Goal: Task Accomplishment & Management: Use online tool/utility

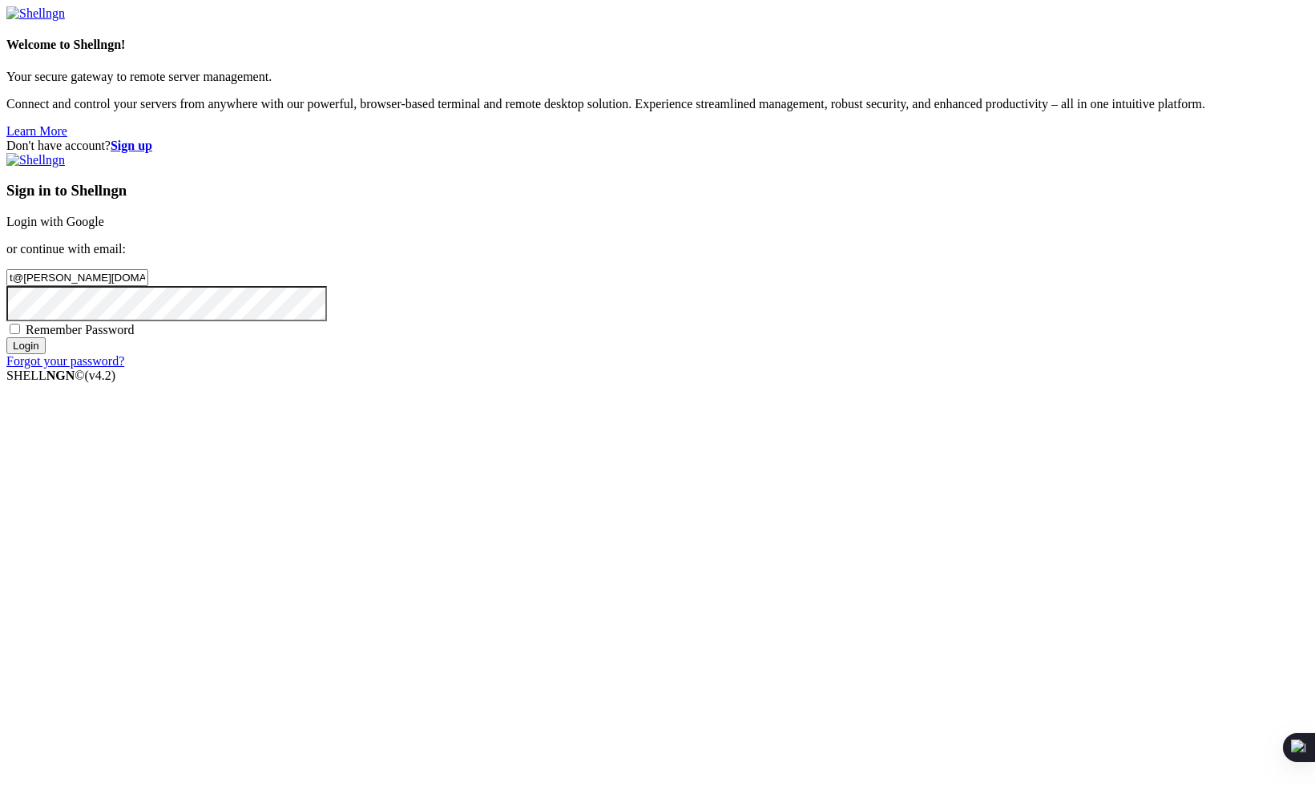
click at [46, 354] on input "Login" at bounding box center [25, 345] width 39 height 17
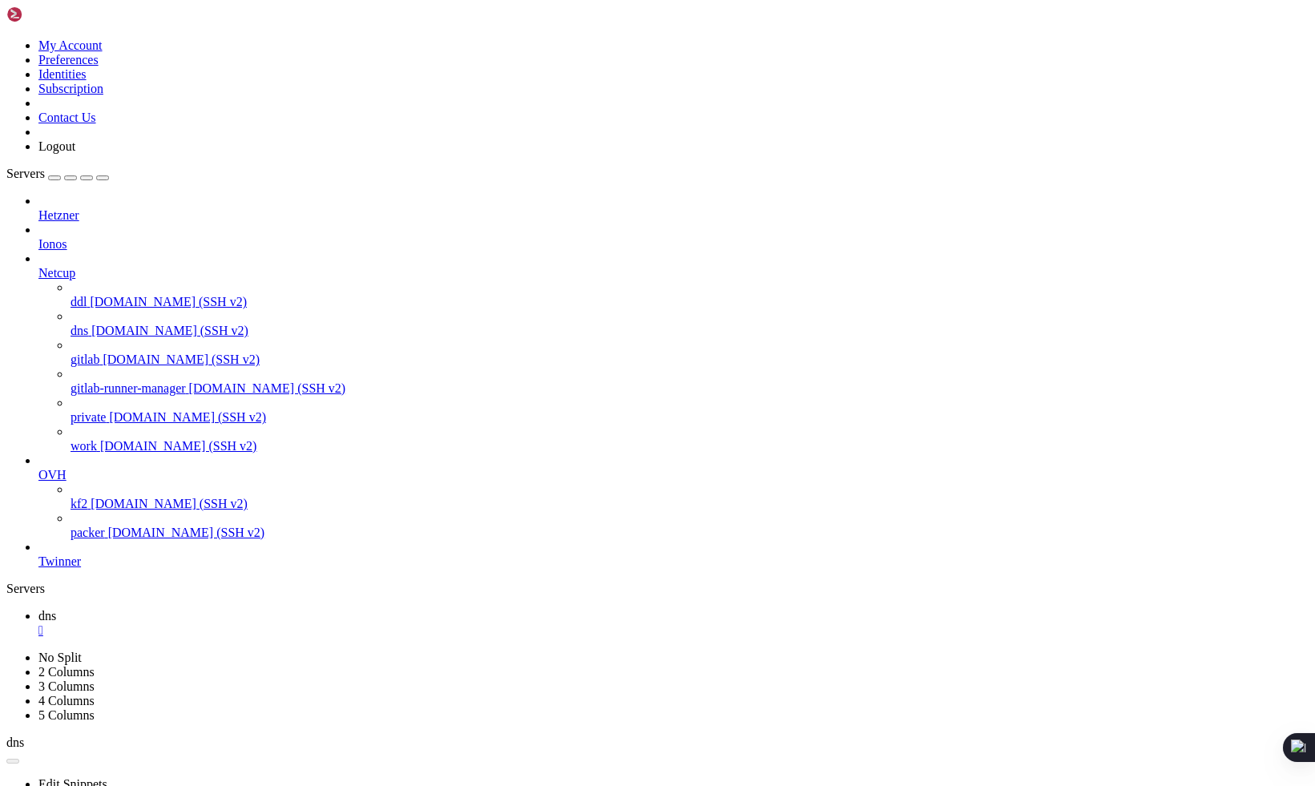
scroll to position [548, 0]
click at [261, 623] on div "" at bounding box center [673, 630] width 1270 height 14
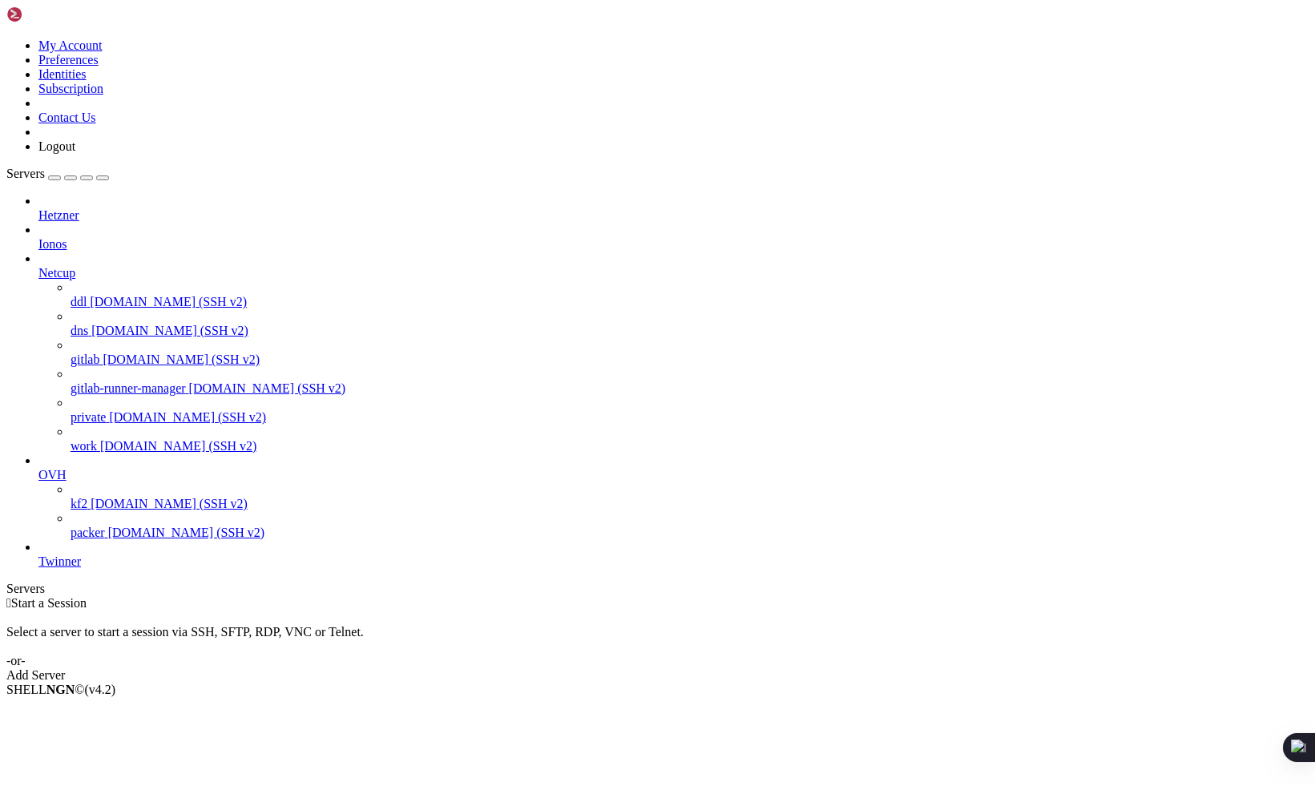
click at [81, 568] on span "Twinner" at bounding box center [59, 561] width 42 height 14
click at [38, 554] on icon at bounding box center [38, 554] width 0 height 0
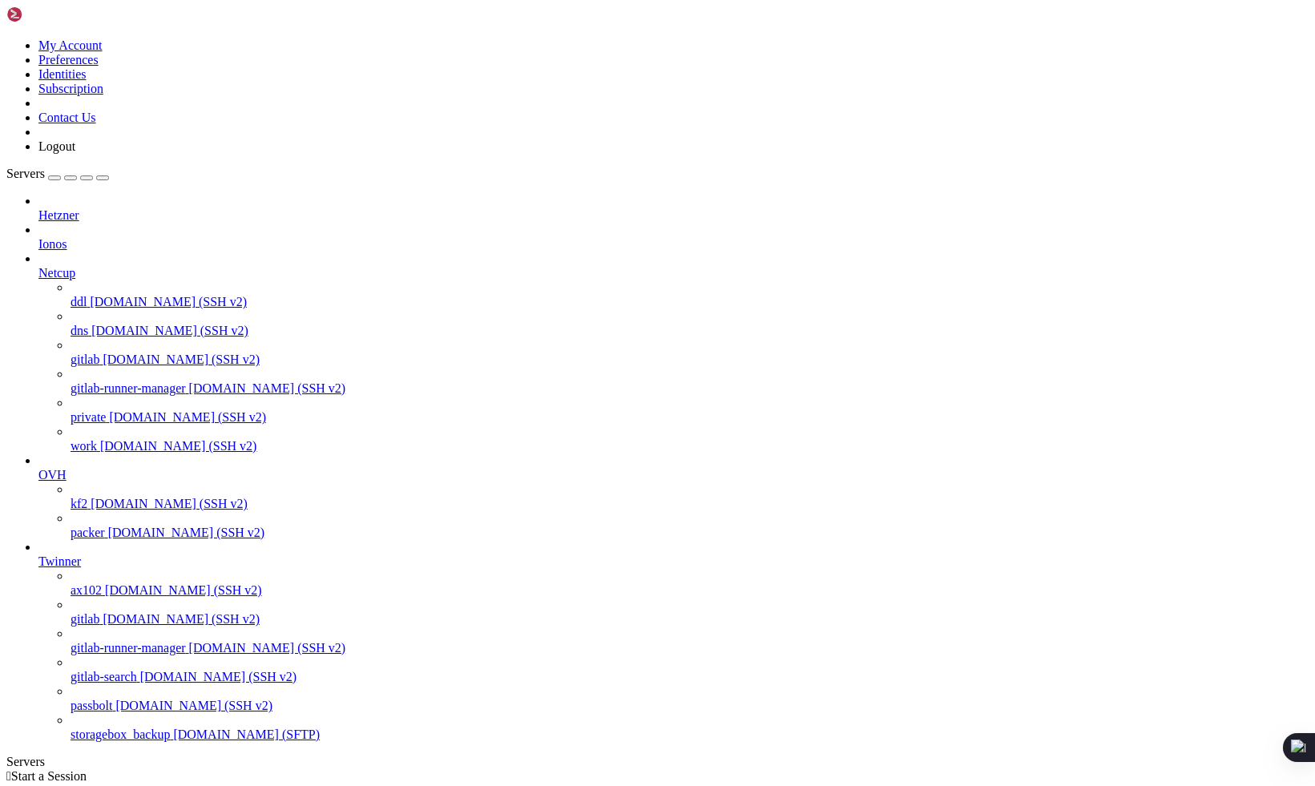
scroll to position [115, 0]
click at [109, 583] on span "[DOMAIN_NAME] (SSH v2)" at bounding box center [183, 590] width 157 height 14
click at [89, 583] on span "ax102" at bounding box center [85, 590] width 31 height 14
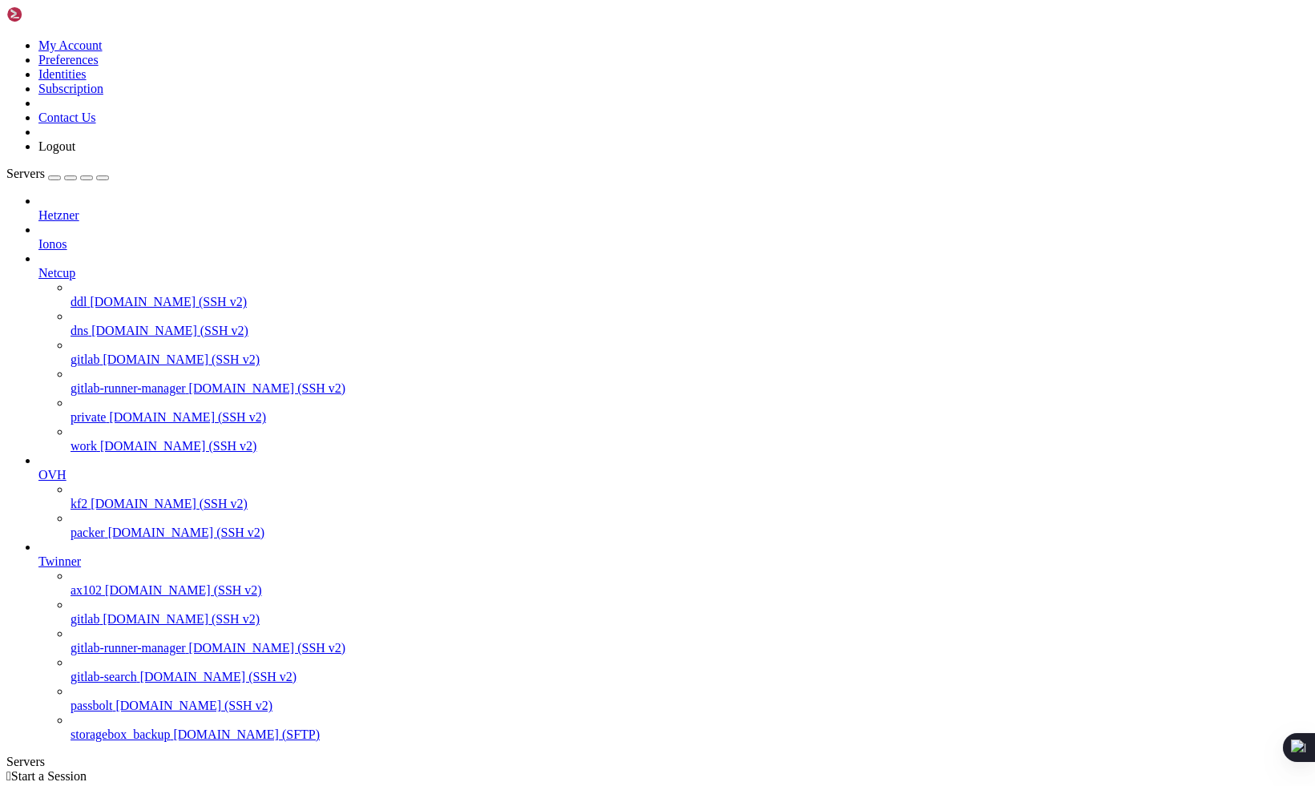
click at [89, 583] on span "ax102" at bounding box center [85, 590] width 31 height 14
click at [103, 612] on span "[DOMAIN_NAME] (SSH v2)" at bounding box center [181, 619] width 157 height 14
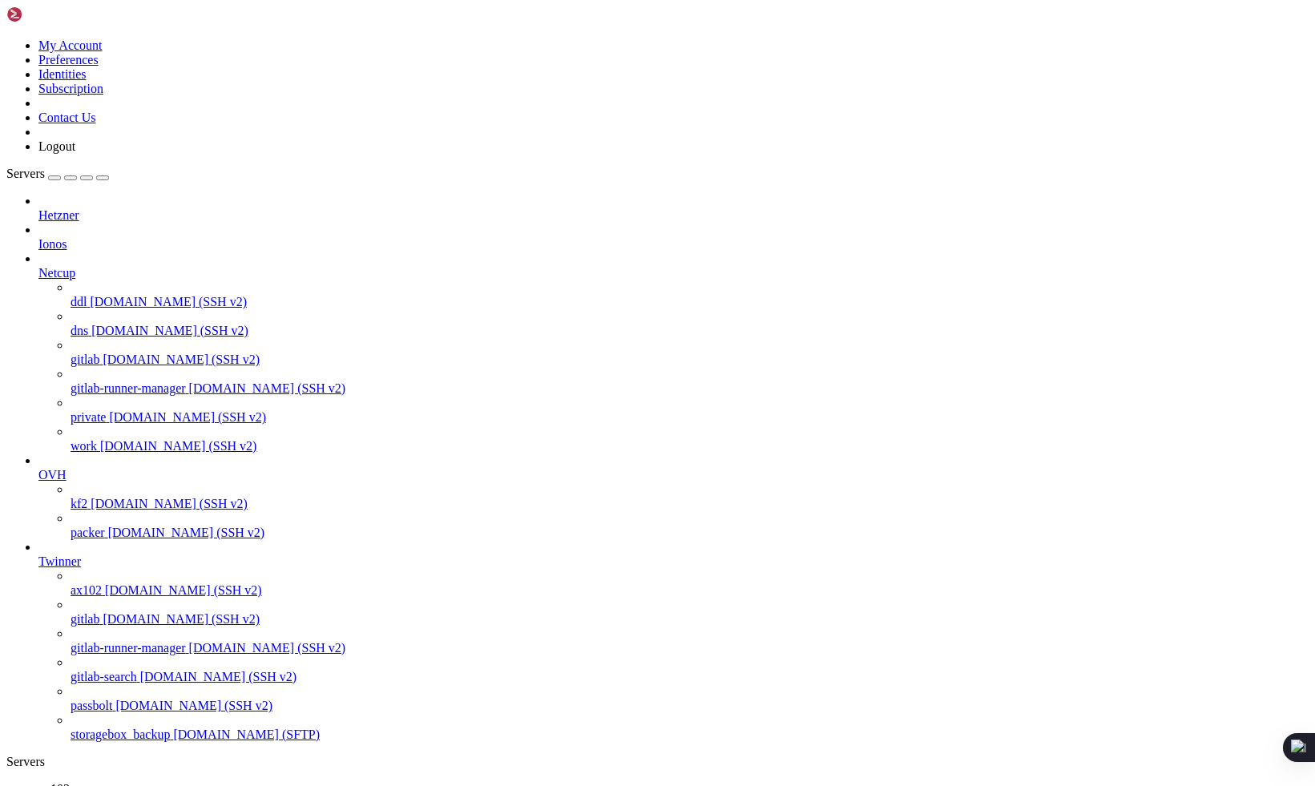
click at [189, 641] on span "[DOMAIN_NAME] (SSH v2)" at bounding box center [267, 648] width 157 height 14
click at [101, 670] on span "gitlab-search" at bounding box center [103, 677] width 66 height 14
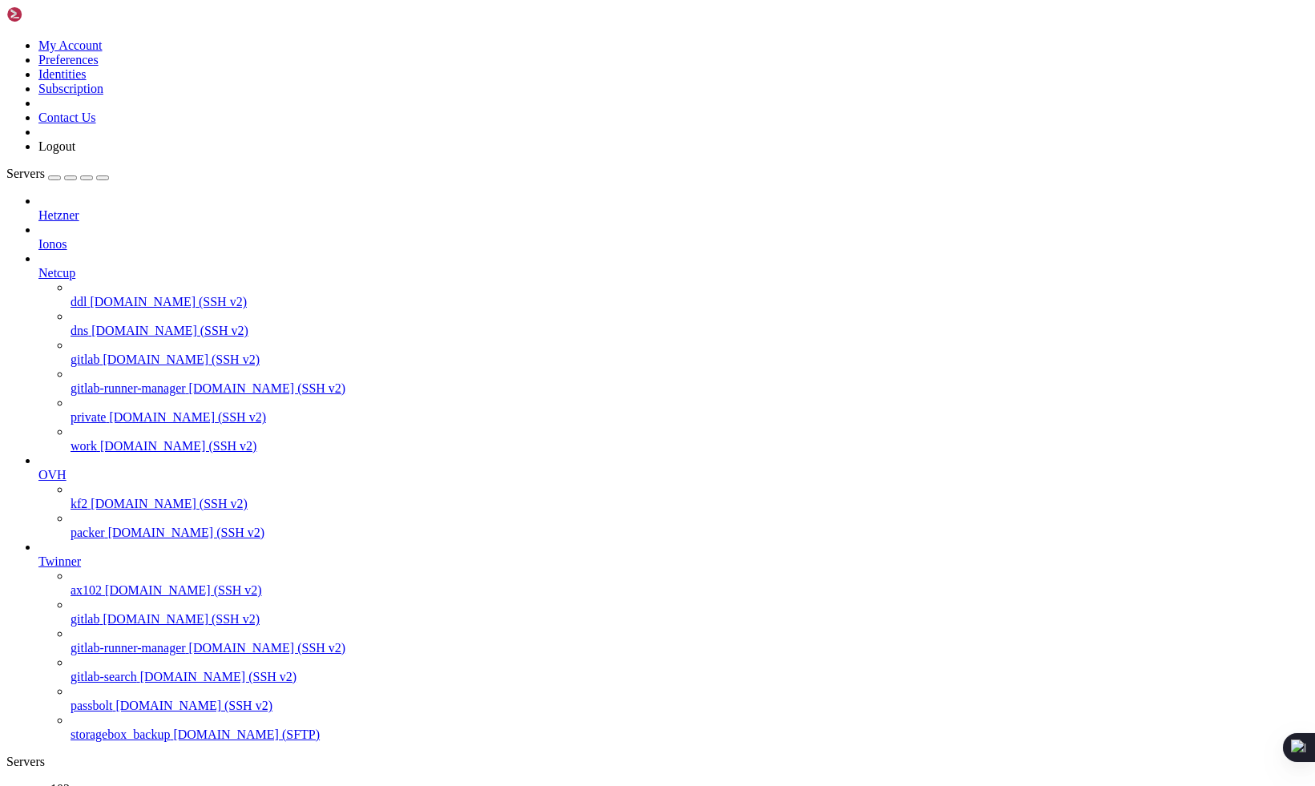
click at [101, 670] on span "gitlab-search" at bounding box center [103, 677] width 66 height 14
click at [115, 708] on span "[DOMAIN_NAME] (SSH v2)" at bounding box center [193, 706] width 157 height 14
click at [233, 782] on link "ax102 " at bounding box center [673, 796] width 1270 height 29
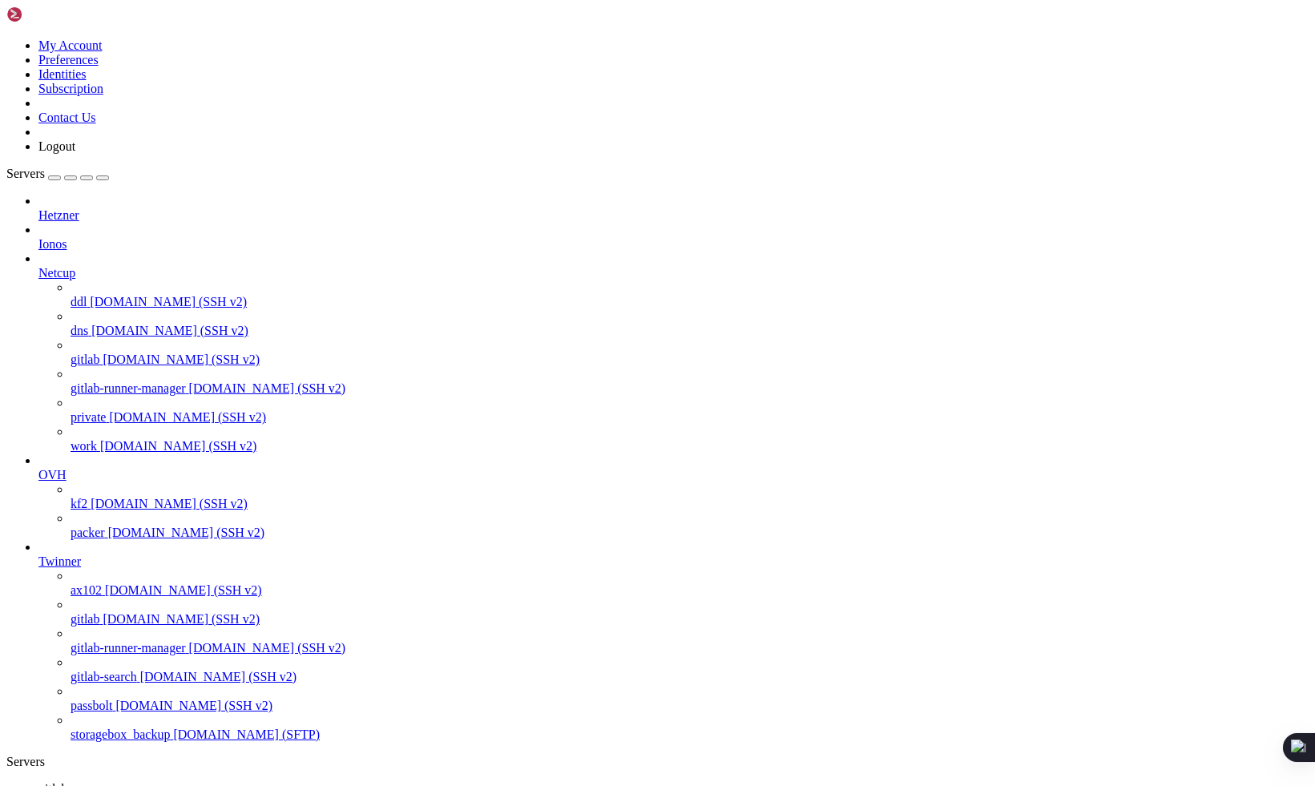
scroll to position [1586, 0]
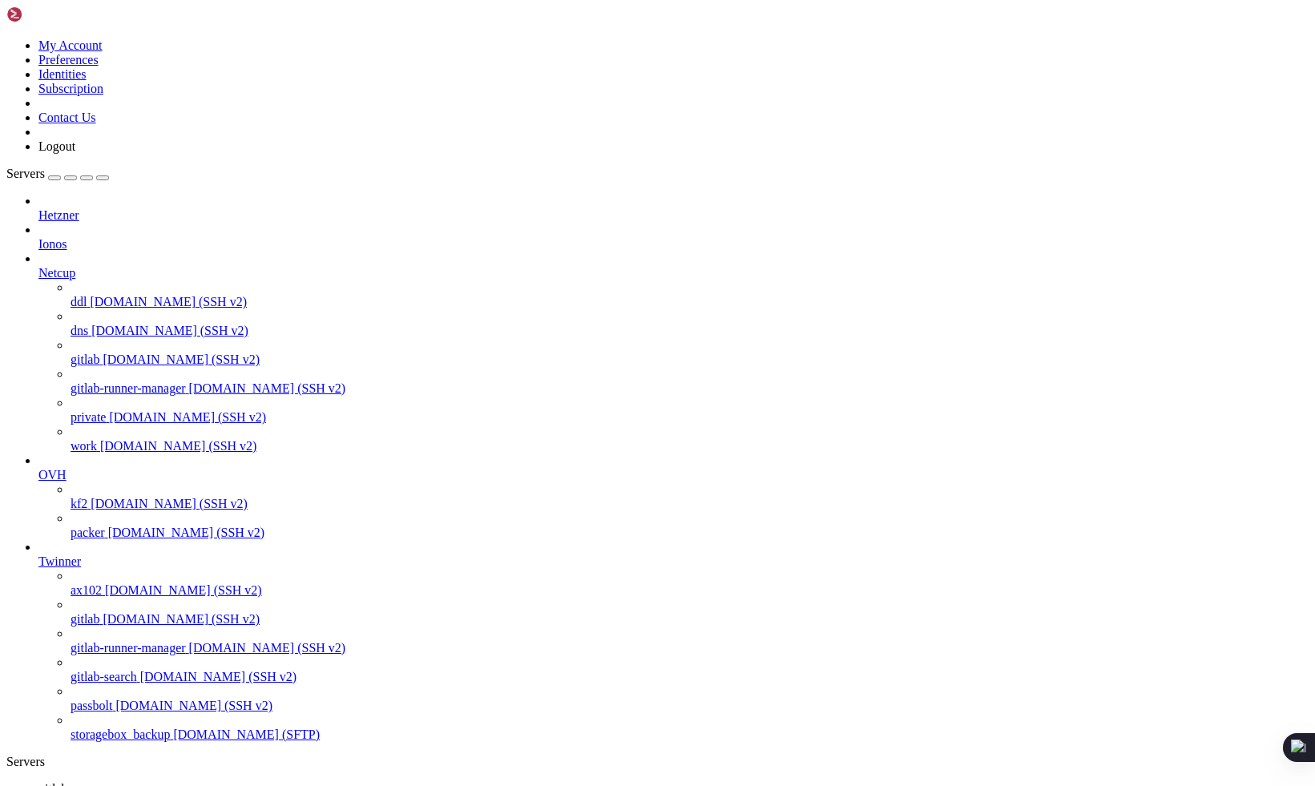
scroll to position [48851, 0]
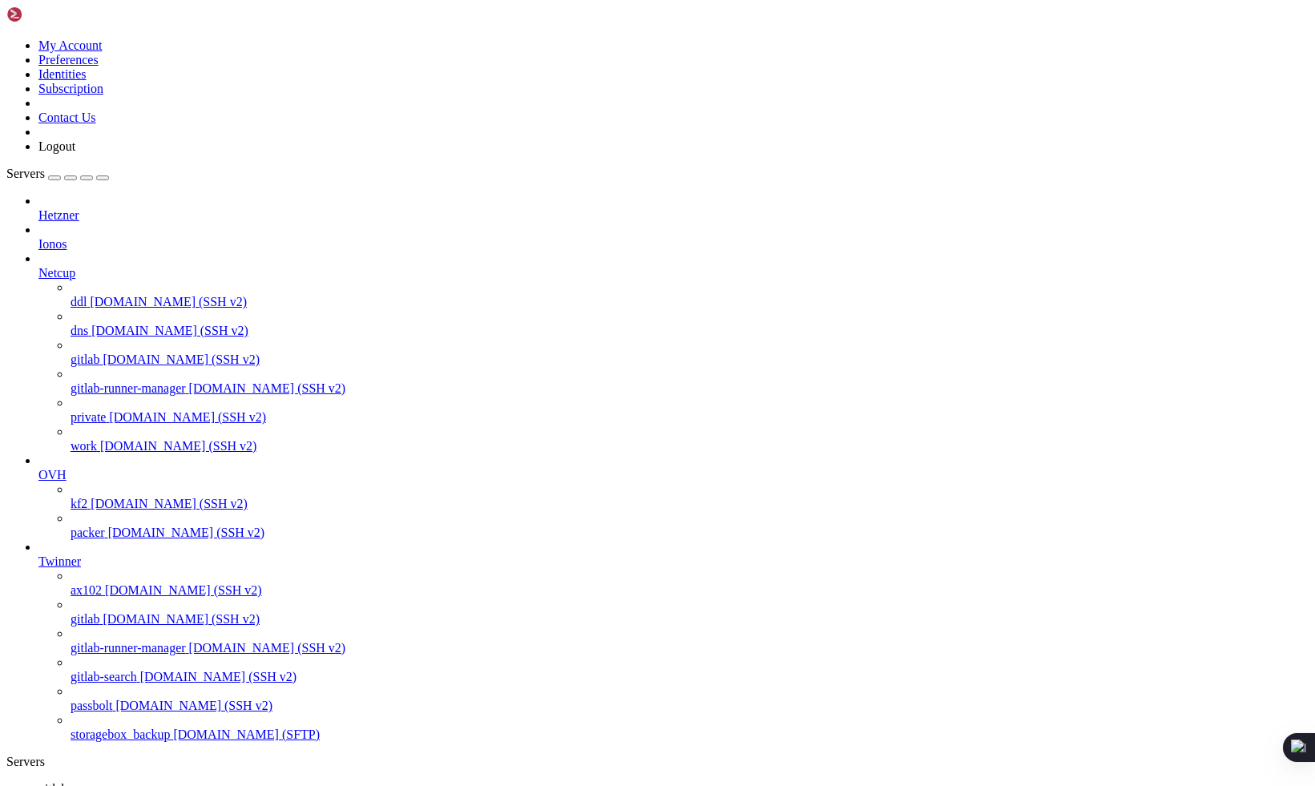
click at [238, 782] on link "gitlab " at bounding box center [673, 796] width 1270 height 29
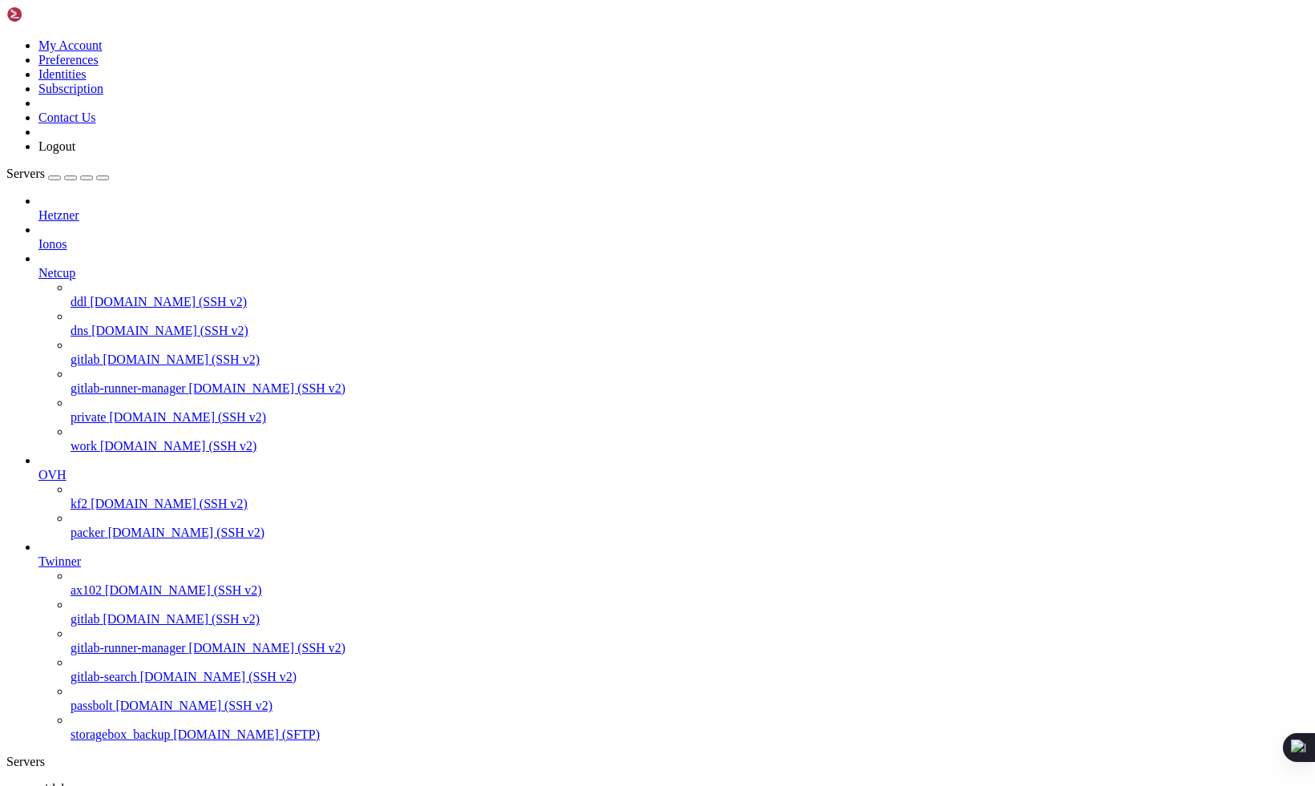
click at [67, 782] on span "gitlab" at bounding box center [52, 789] width 29 height 14
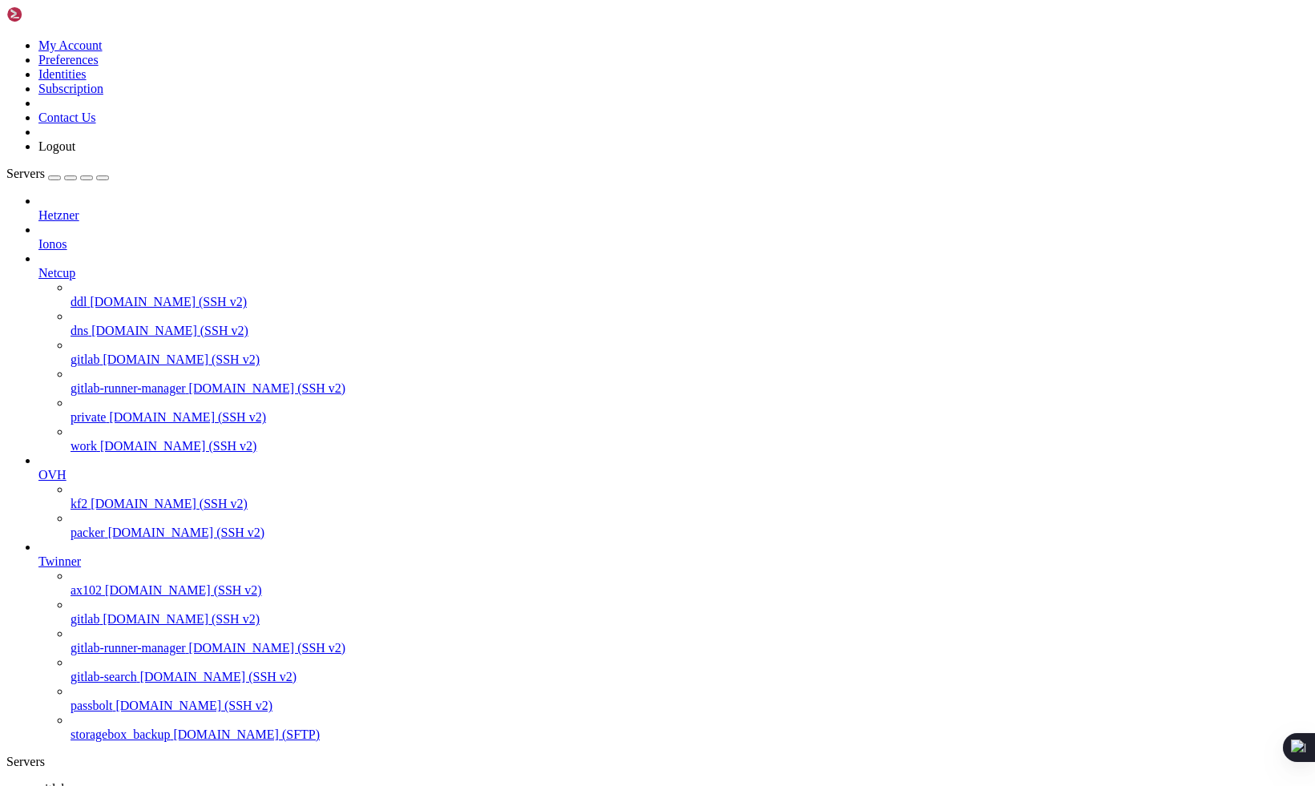
click at [101, 381] on span "gitlab-runner-manager" at bounding box center [127, 388] width 115 height 14
click at [189, 381] on span "[DOMAIN_NAME] (SSH v2)" at bounding box center [267, 388] width 157 height 14
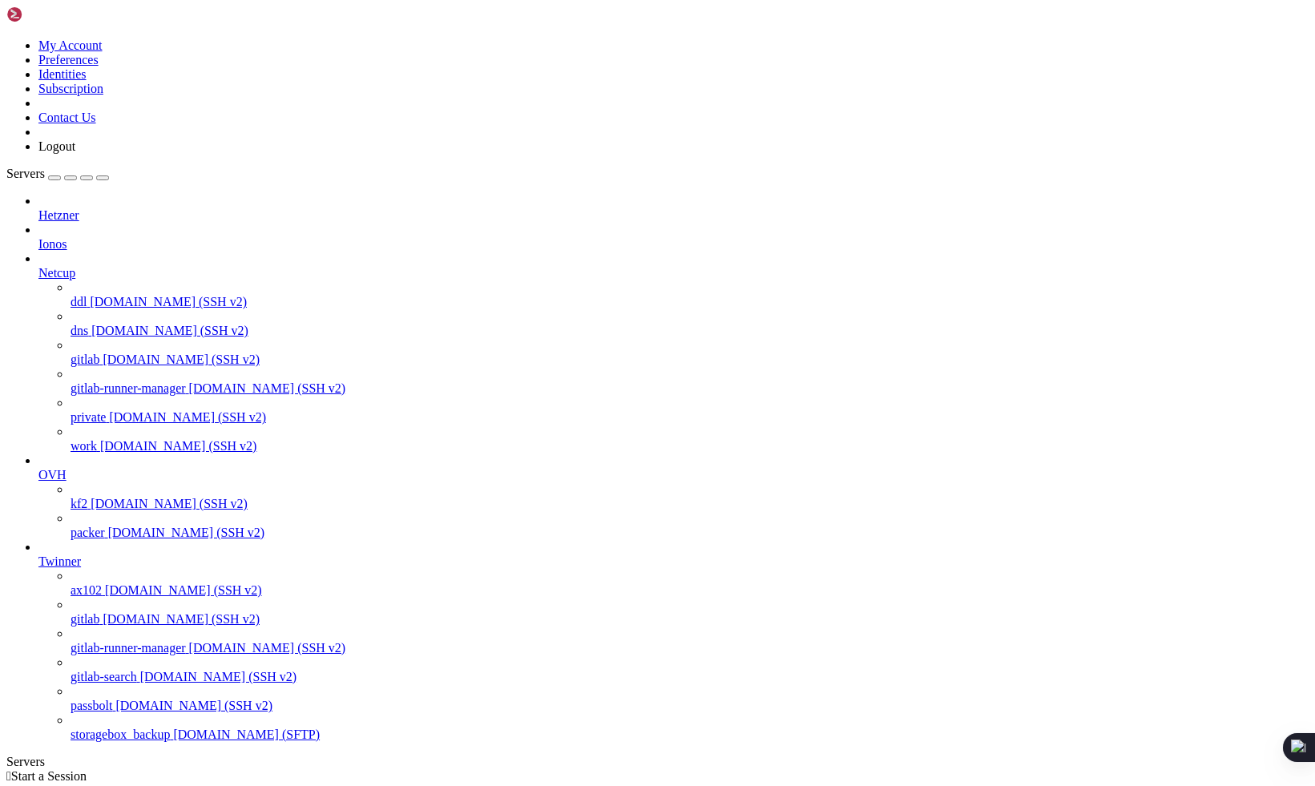
click at [189, 381] on span "[DOMAIN_NAME] (SSH v2)" at bounding box center [267, 388] width 157 height 14
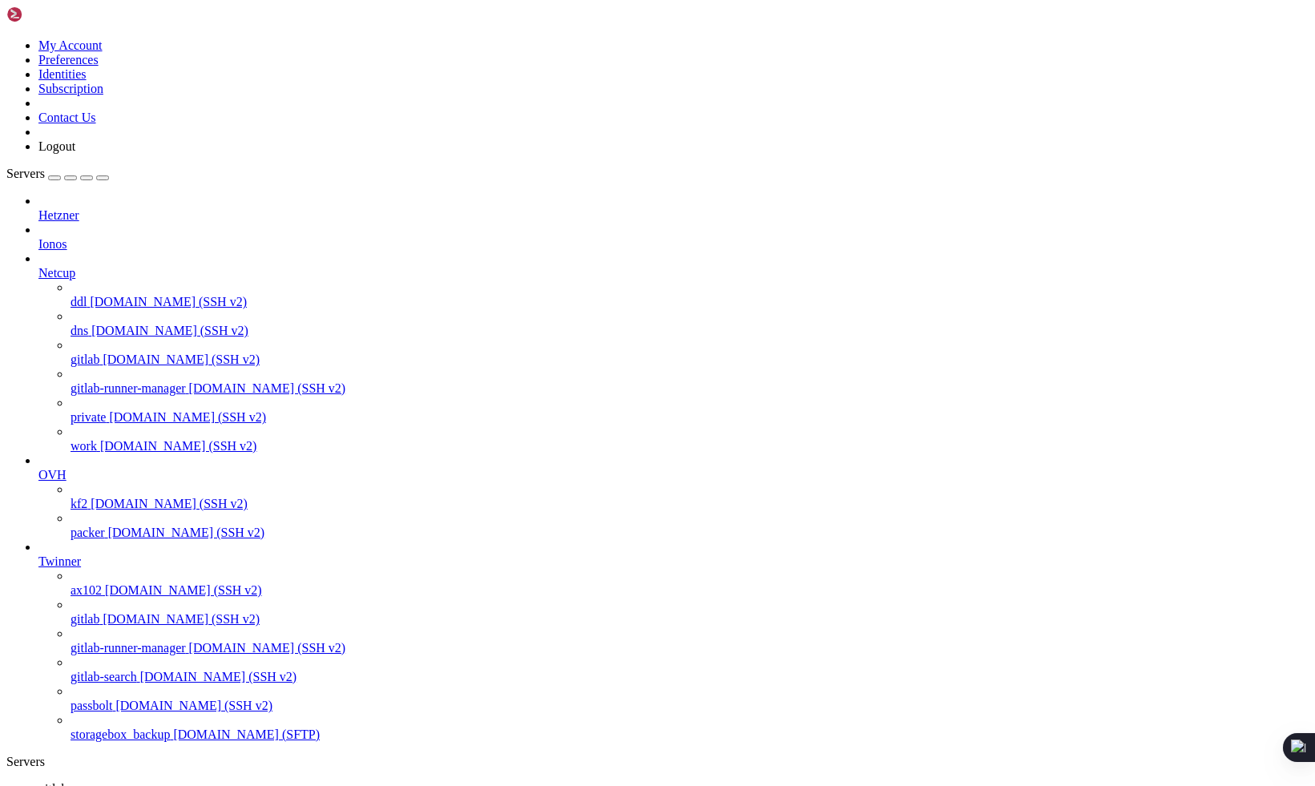
click at [111, 208] on link "Hetzner" at bounding box center [673, 215] width 1270 height 14
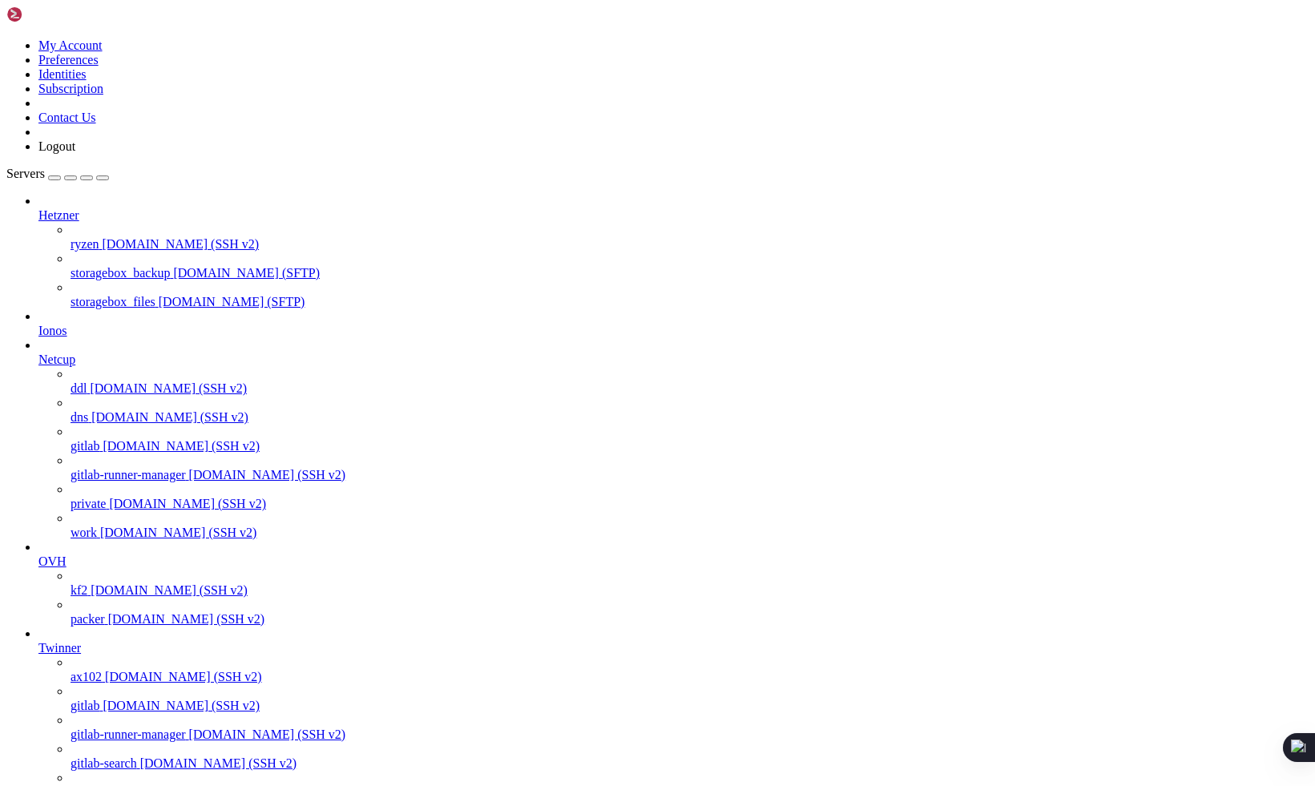
click at [111, 208] on link "Hetzner" at bounding box center [673, 215] width 1270 height 14
click at [115, 237] on span "[DOMAIN_NAME] (SSH v2)" at bounding box center [181, 244] width 157 height 14
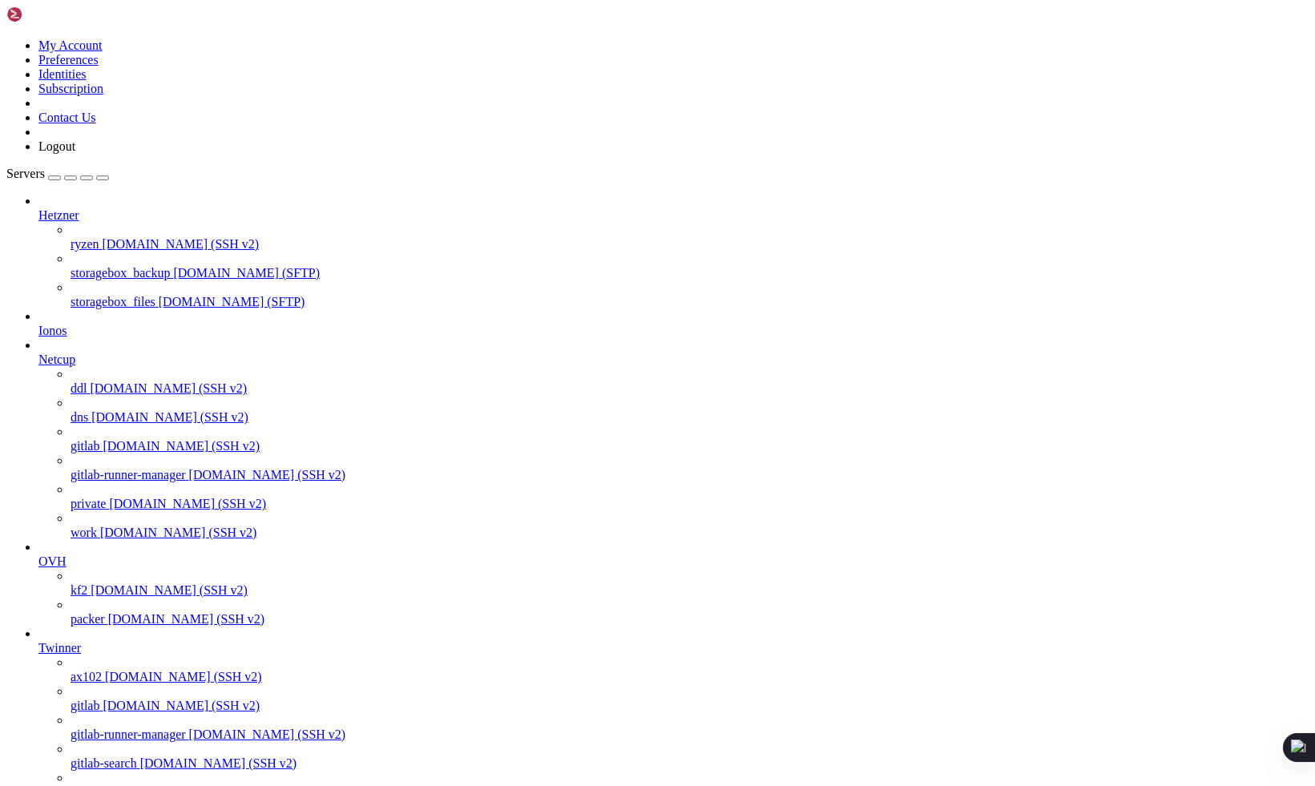
scroll to position [243, 0]
click at [102, 670] on span "ax102" at bounding box center [85, 677] width 31 height 14
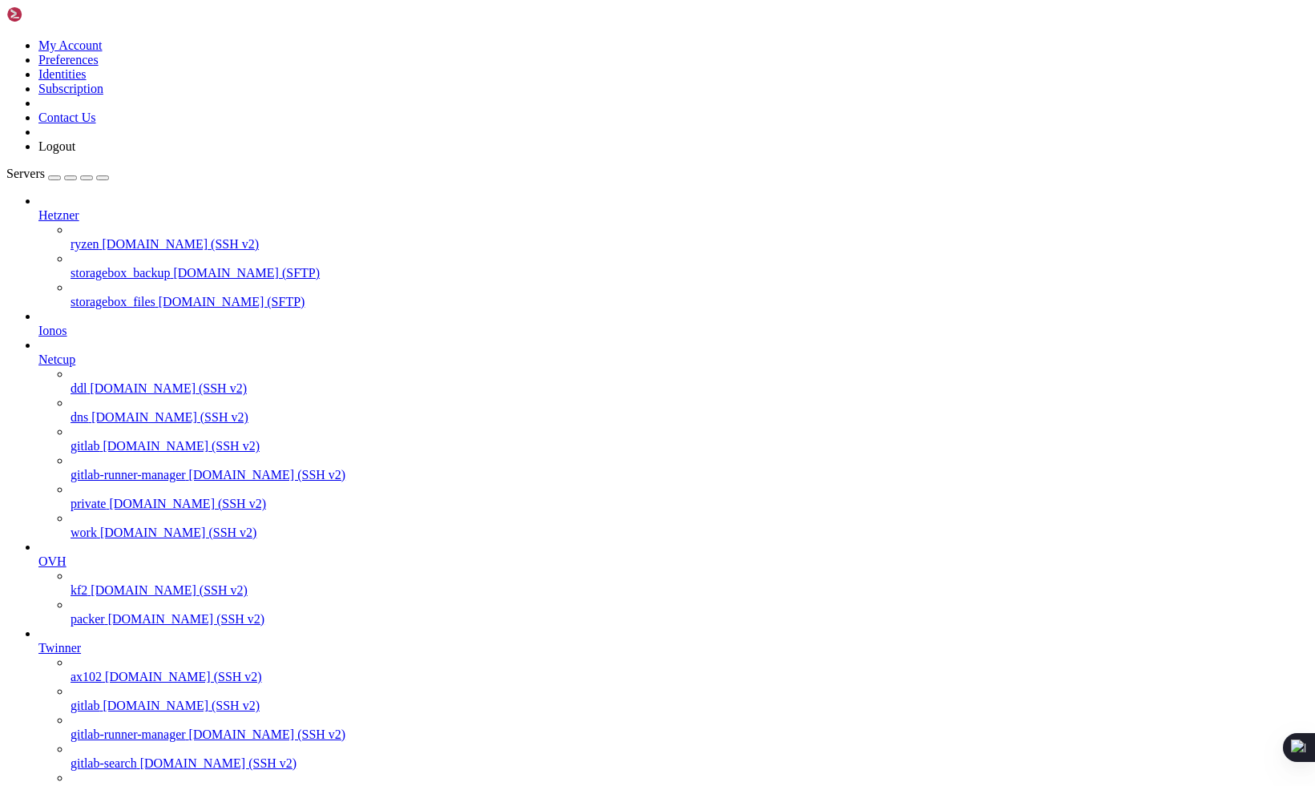
scroll to position [461, 0]
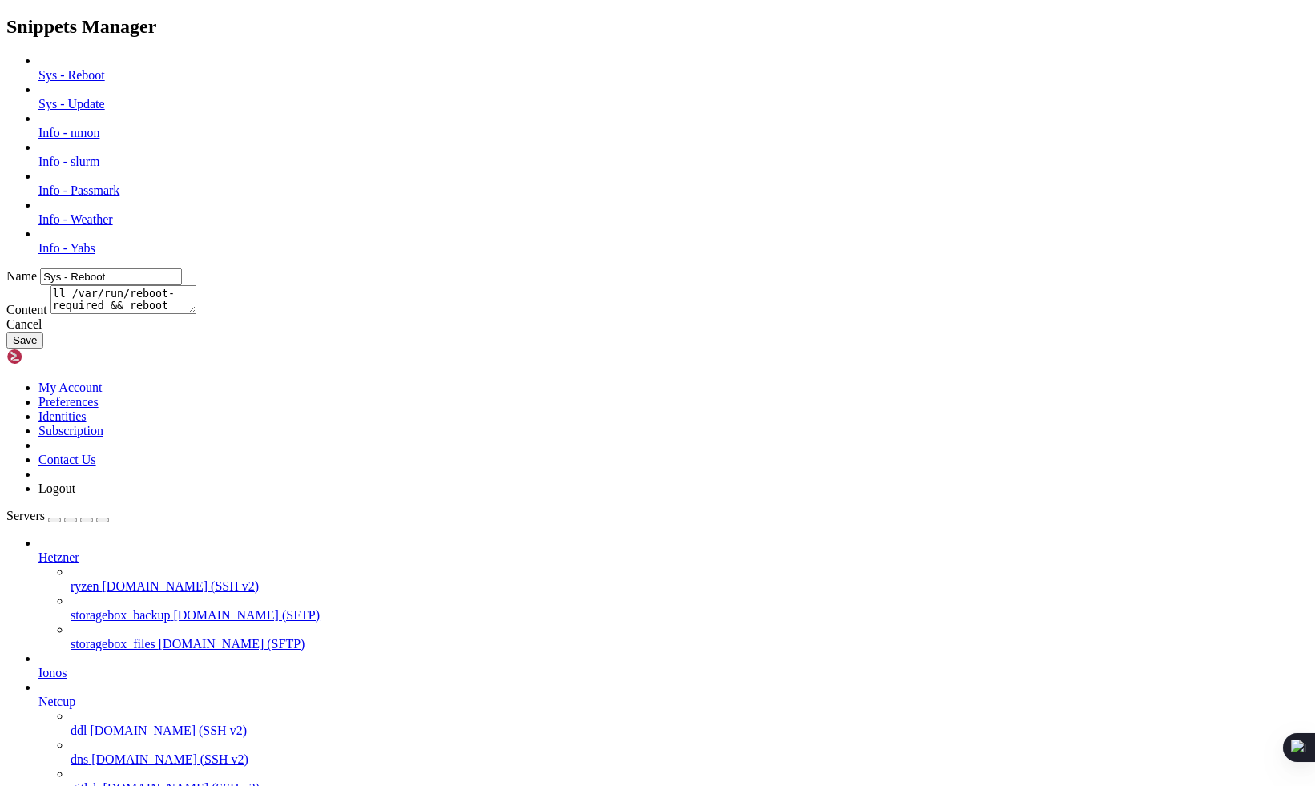
click at [6, 54] on link at bounding box center [6, 54] width 0 height 0
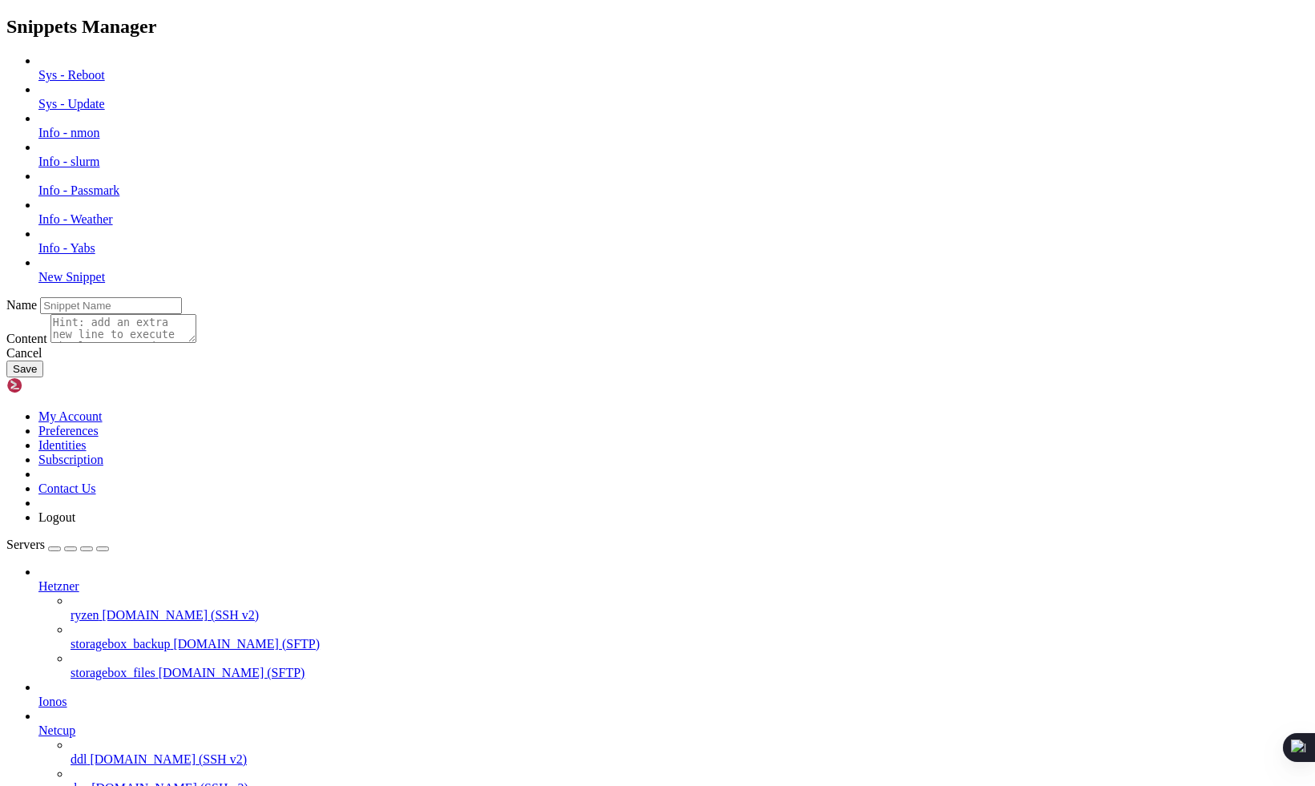
click at [182, 297] on input "text" at bounding box center [111, 305] width 142 height 17
type input "Gitlab - runner"
click at [196, 343] on textarea at bounding box center [123, 328] width 146 height 29
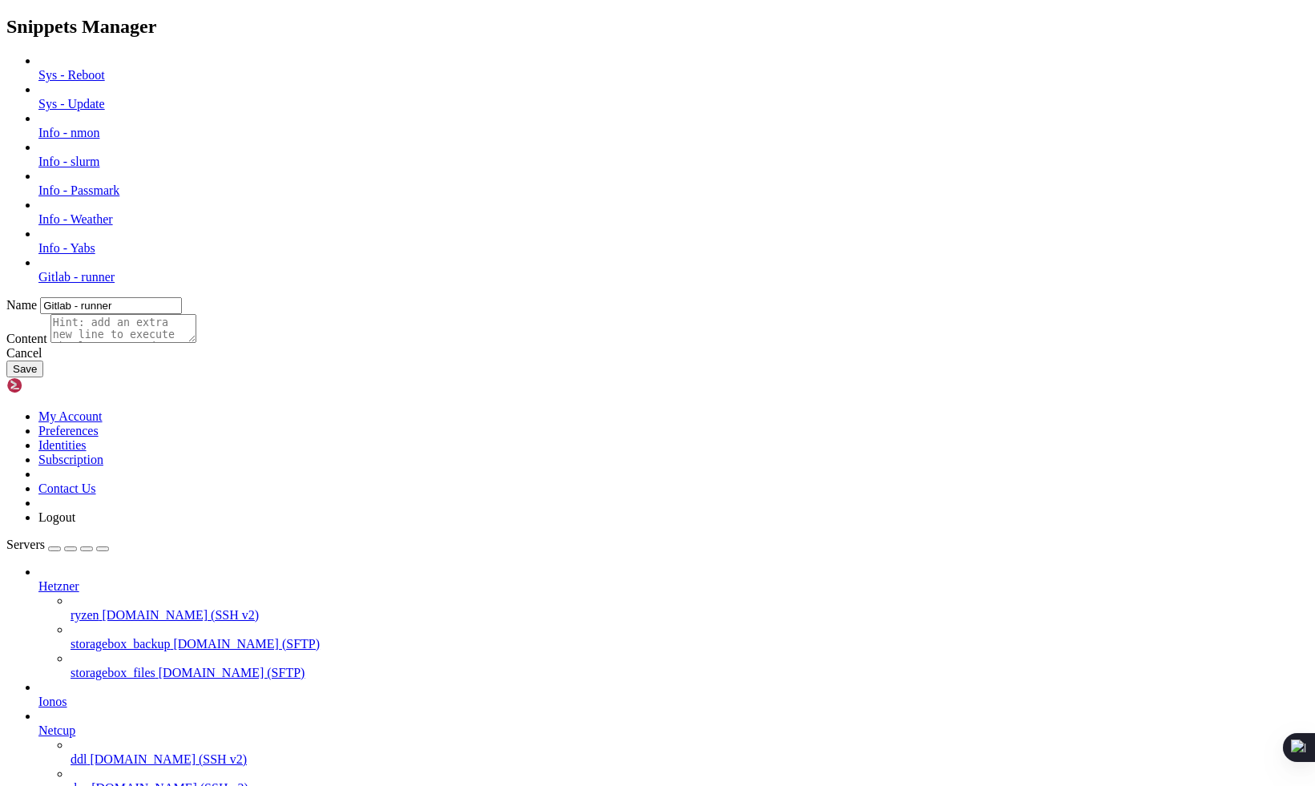
paste textarea "/home/user/Downloads/app.revanced.android.gms-240913008-signed.apk"
type textarea "/home/user/Downloads/app.revanced.android.gms-240913008-signed.apk"
paste textarea "docker stop $(docker ps -aq) docker system prune -af --volumes docker volume rm…"
type textarea "docker stop $(docker ps -aq) docker system prune -af --volumes docker volume rm…"
click at [43, 377] on button "Save" at bounding box center [24, 368] width 37 height 17
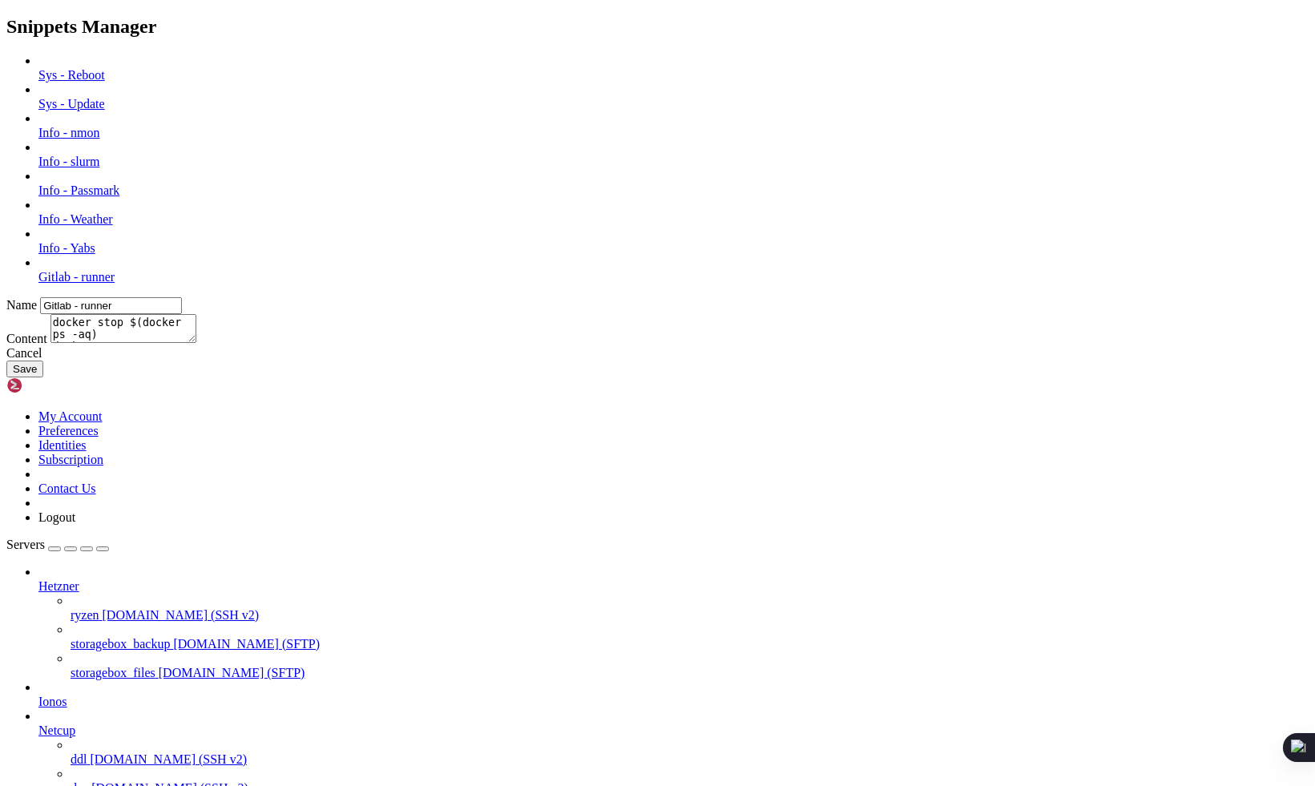
type input "Sys - Reboot"
type textarea "ll /var/run/reboot-required && reboot"
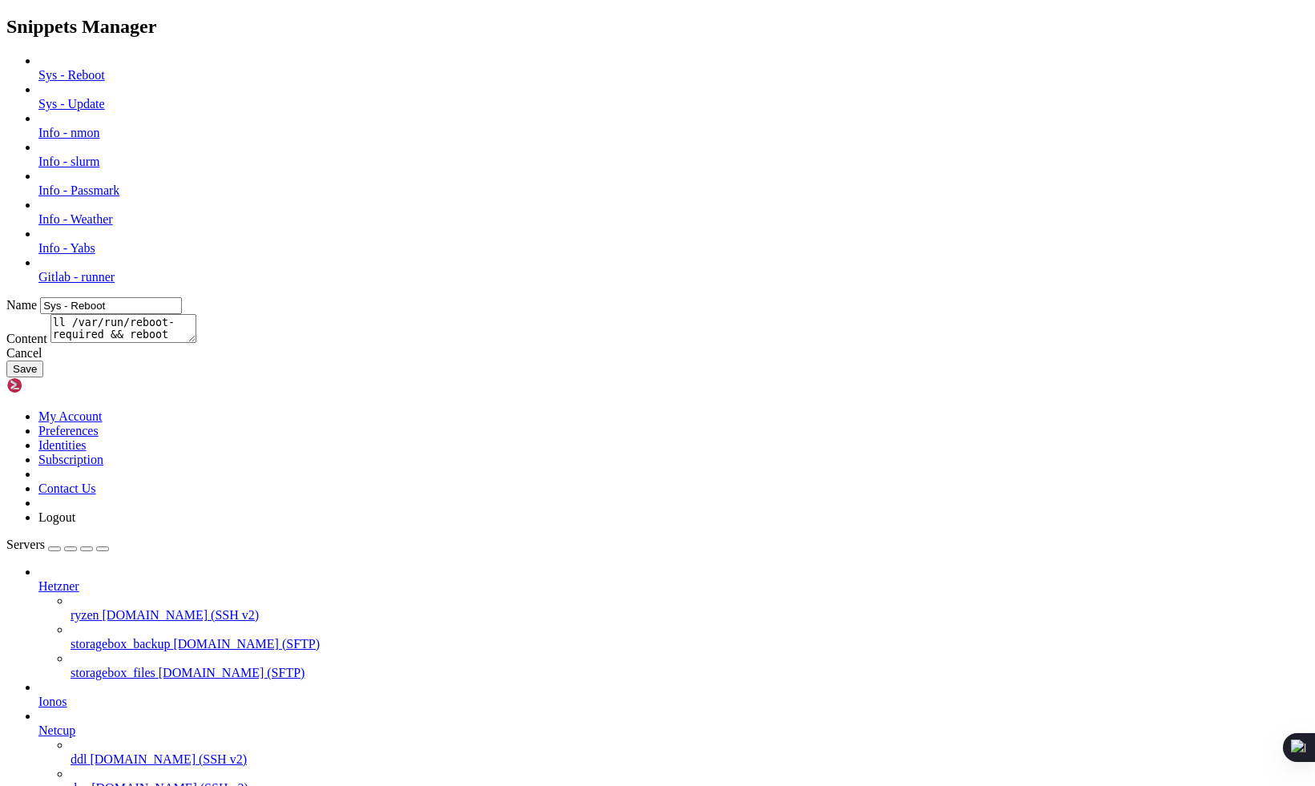
click at [119, 197] on link "Info - Passmark" at bounding box center [78, 190] width 81 height 14
type input "Info - Passmark"
type textarea "wget -qO- https://raw.githubusercontent.com/tramseyer/ubuntu-scripts/master/pas…"
click at [490, 241] on div at bounding box center [673, 234] width 1270 height 14
type input "Info - Yabs"
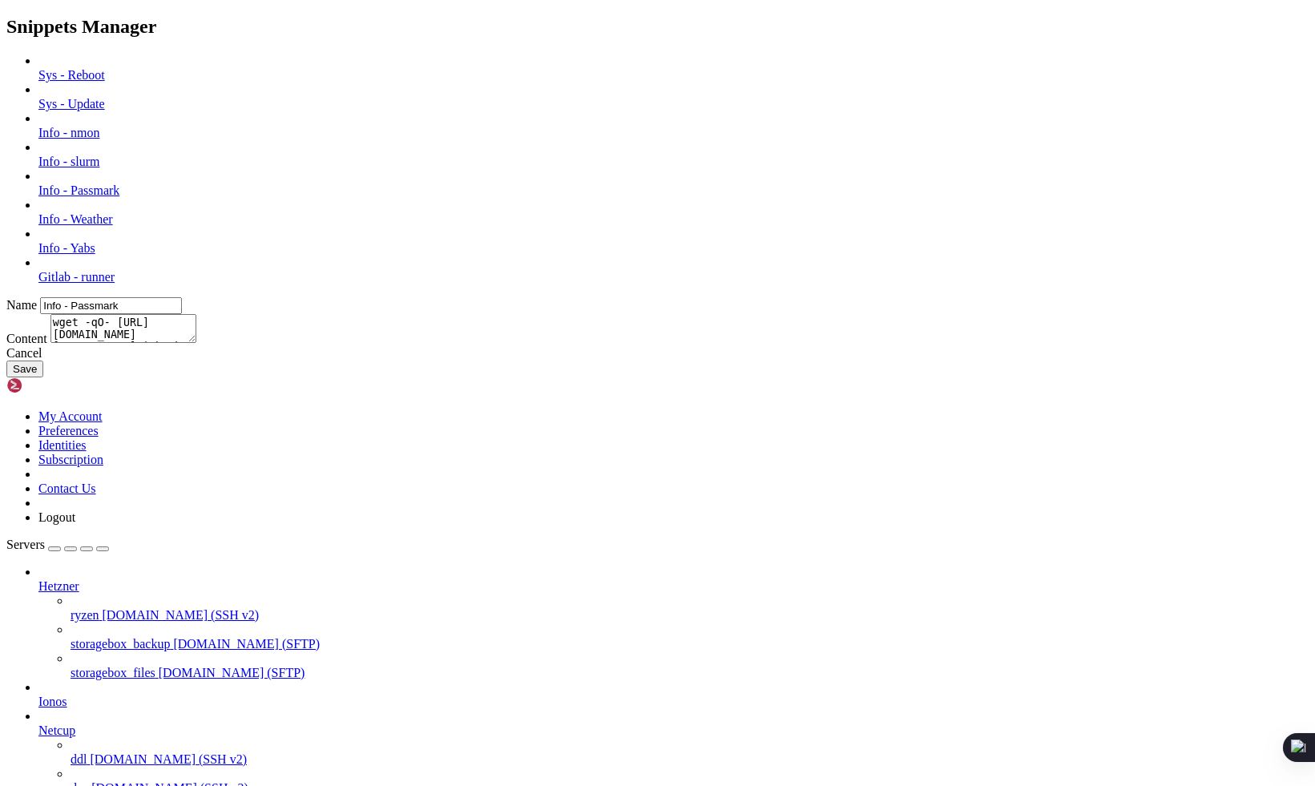
type textarea "bash <(wget -qO- yabs.sh) -i; rm geekbench_claim.url"
click at [115, 284] on link "Gitlab - runner" at bounding box center [76, 277] width 76 height 14
type input "Gitlab - runner"
click at [196, 331] on textarea "docker stop $(docker ps -aq) docker system prune -af --volumes docker volume rm…" at bounding box center [123, 328] width 146 height 29
click at [196, 343] on textarea "docker stop $(docker ps -aq); docker system prune -af --volumes docker volume r…" at bounding box center [123, 328] width 146 height 29
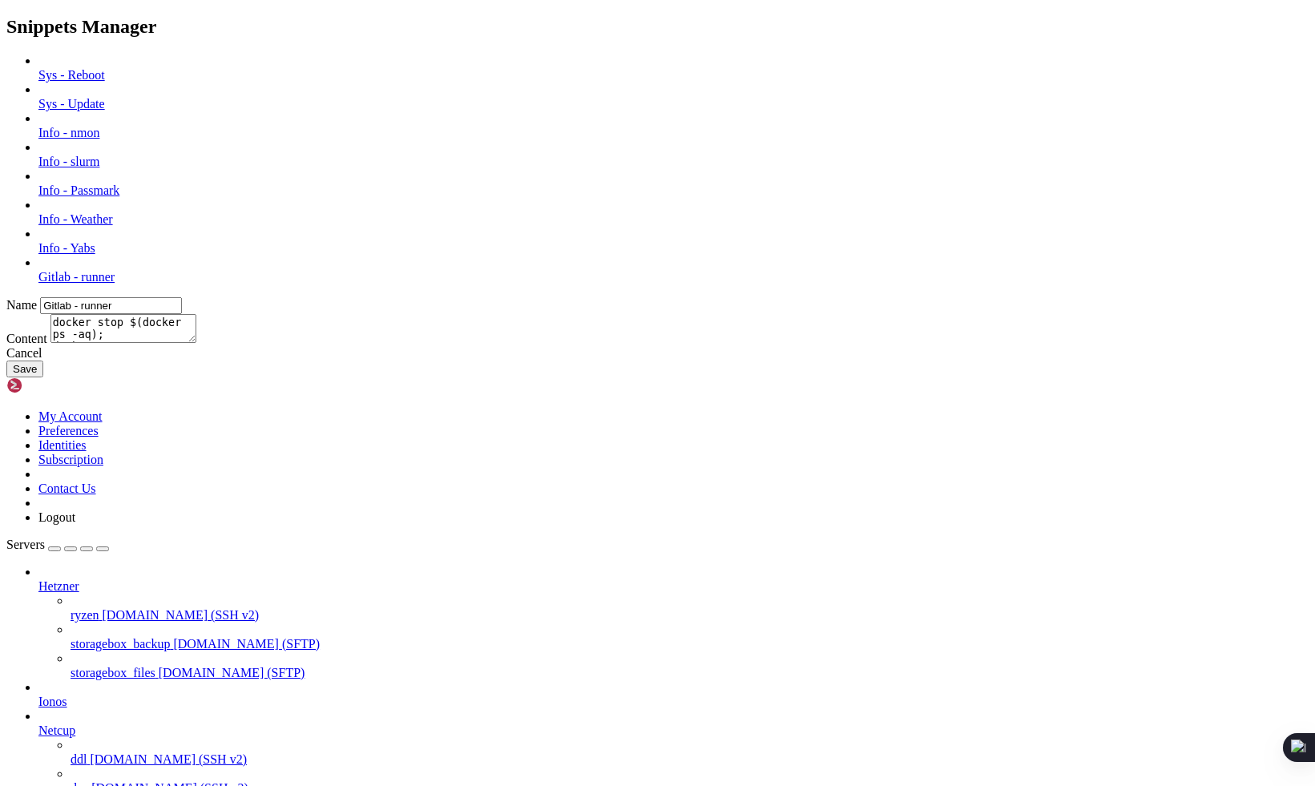
click at [196, 343] on textarea "docker stop $(docker ps -aq); docker system prune -af --volumes docker volume r…" at bounding box center [123, 328] width 146 height 29
click at [196, 343] on textarea "docker stop $(docker ps -aq); docker system prune -af --volumes; docker volume …" at bounding box center [123, 328] width 146 height 29
paste textarea "docker run -d --name gitlab-runner --restart unless-stopped -v /srv/gitlab-runn…"
type textarea "docker stop $(docker ps -aq); docker system prune -af --volumes; docker volume …"
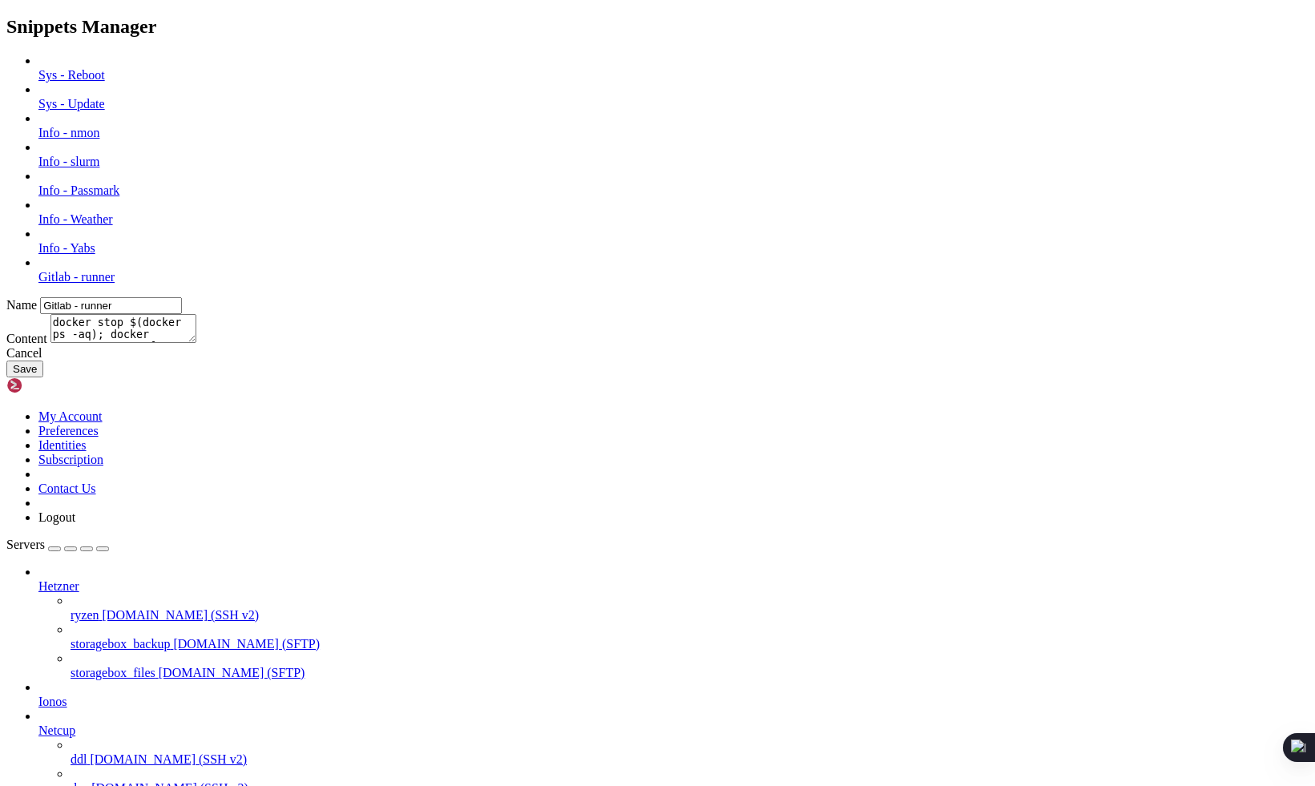
click at [182, 297] on input "Gitlab - runner" at bounding box center [111, 305] width 142 height 17
click at [182, 297] on input "GitLab - runner" at bounding box center [111, 305] width 142 height 17
click at [43, 377] on button "Save" at bounding box center [24, 368] width 37 height 17
type input "Sys - Reboot"
type textarea "ll /var/run/reboot-required && reboot"
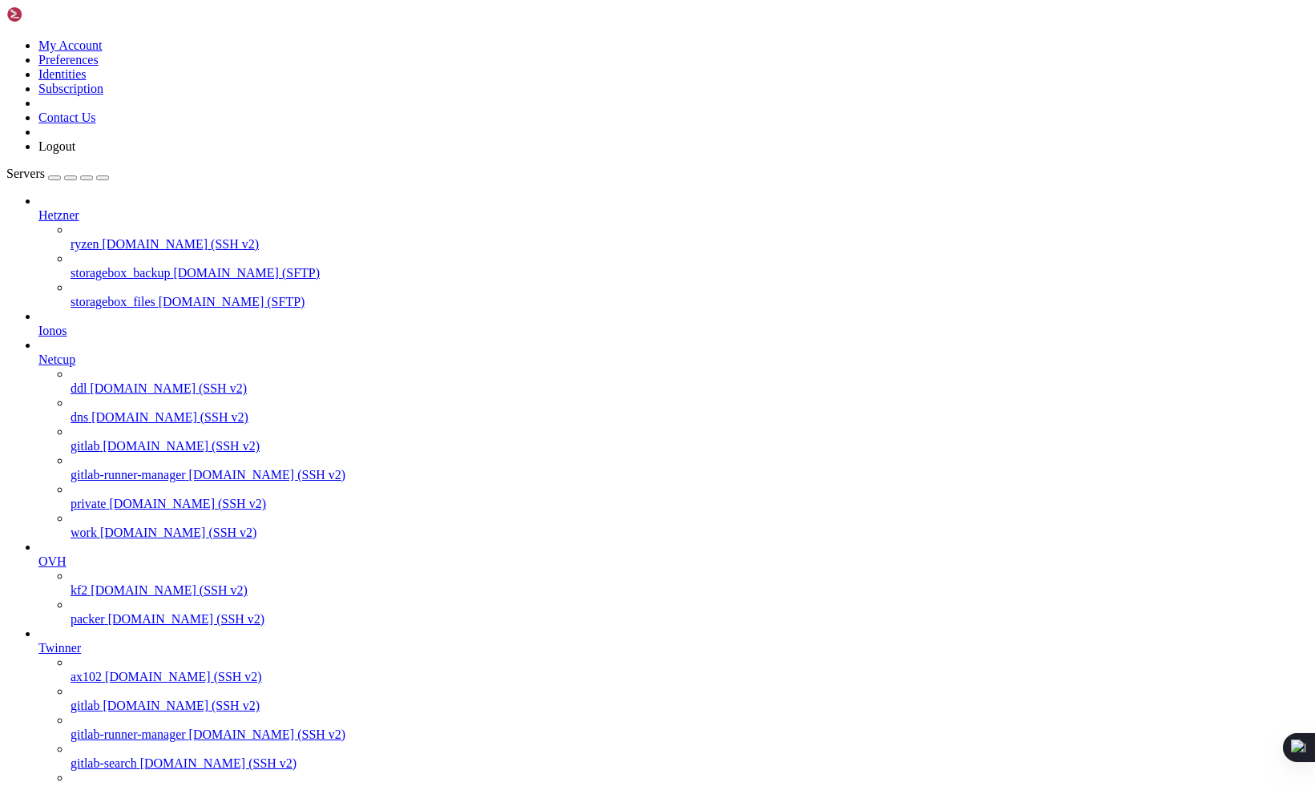
scroll to position [952, 0]
